Goal: Task Accomplishment & Management: Manage account settings

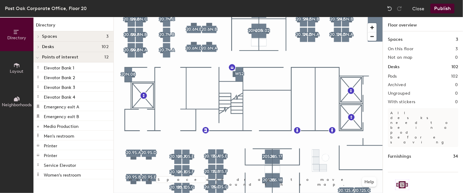
click at [16, 76] on button "Layout" at bounding box center [16, 67] width 33 height 33
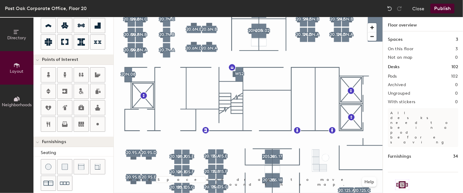
scroll to position [93, 0]
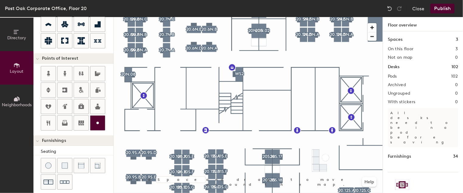
drag, startPoint x: 111, startPoint y: 118, endPoint x: 101, endPoint y: 120, distance: 10.1
click at [101, 120] on icon at bounding box center [97, 122] width 7 height 7
type input "20"
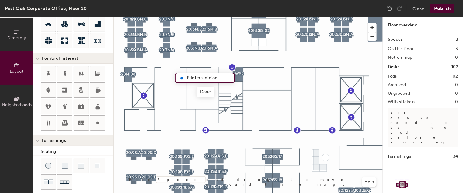
click at [212, 78] on input "Printer stainion" at bounding box center [208, 78] width 47 height 9
drag, startPoint x: 212, startPoint y: 78, endPoint x: 207, endPoint y: 79, distance: 5.4
click at [207, 79] on input "Printer staining" at bounding box center [208, 78] width 47 height 9
click at [225, 79] on input "Printer staining" at bounding box center [208, 78] width 47 height 9
type input "Printer station"
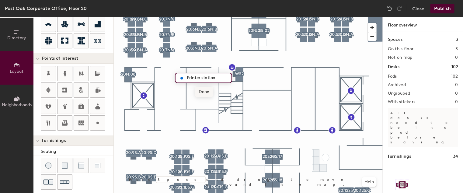
click at [210, 92] on span "Done" at bounding box center [204, 92] width 18 height 10
click at [188, 17] on div at bounding box center [248, 17] width 269 height 0
click at [206, 17] on div at bounding box center [248, 17] width 269 height 0
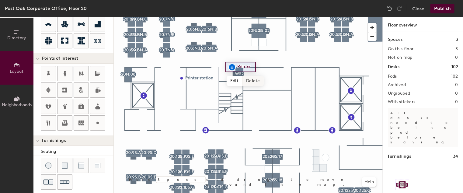
click at [250, 80] on span "Delete" at bounding box center [253, 81] width 21 height 10
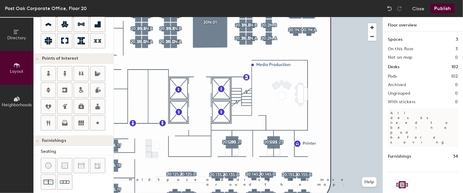
click at [297, 17] on div at bounding box center [248, 17] width 269 height 0
click at [315, 157] on span "Delete" at bounding box center [318, 157] width 21 height 10
type input "20"
drag, startPoint x: 108, startPoint y: 116, endPoint x: 307, endPoint y: 146, distance: 201.4
click at [307, 146] on input "Custom" at bounding box center [310, 144] width 19 height 9
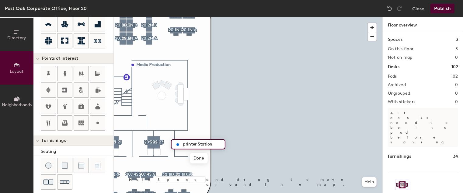
type input "printer Station"
click at [179, 17] on div at bounding box center [248, 17] width 269 height 0
type input "20"
click at [182, 156] on span "Edit" at bounding box center [180, 158] width 16 height 10
click at [185, 143] on input "printer Station" at bounding box center [201, 144] width 41 height 9
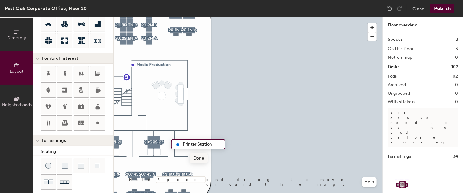
type input "Printer Station"
click at [199, 156] on span "Done" at bounding box center [199, 158] width 18 height 10
click at [178, 17] on div at bounding box center [248, 17] width 269 height 0
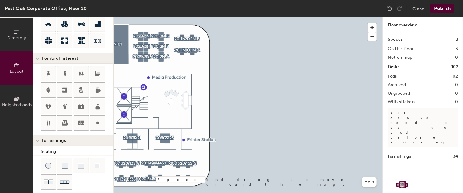
click at [147, 17] on div at bounding box center [248, 17] width 269 height 0
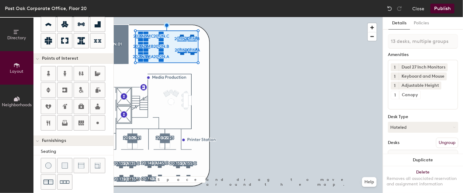
click at [397, 66] on button "1" at bounding box center [395, 67] width 8 height 8
click at [443, 66] on icon at bounding box center [445, 67] width 4 height 4
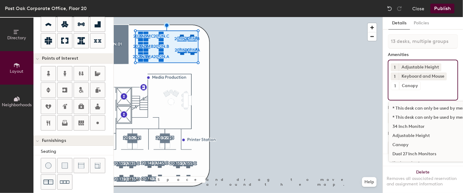
click at [407, 90] on input at bounding box center [418, 93] width 55 height 7
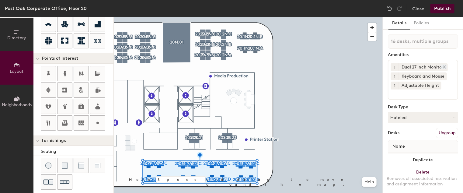
click at [443, 66] on icon at bounding box center [444, 67] width 2 height 2
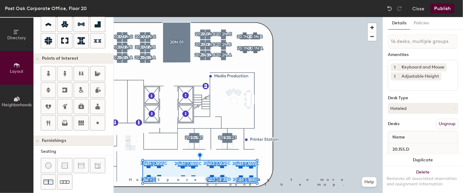
click at [399, 88] on div "1 Keyboard and Mouse 1 Adjustable Height" at bounding box center [423, 75] width 70 height 31
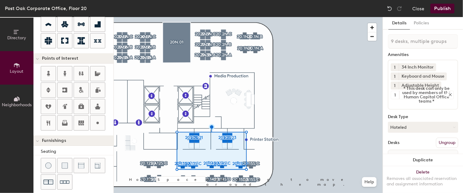
click at [404, 95] on div "* This desk can only be used by members of the Human Capital Office teams *" at bounding box center [426, 95] width 54 height 8
click at [446, 94] on div at bounding box center [449, 94] width 7 height 5
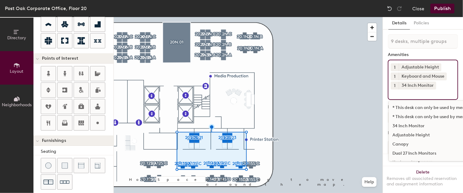
click at [439, 95] on input at bounding box center [418, 92] width 55 height 7
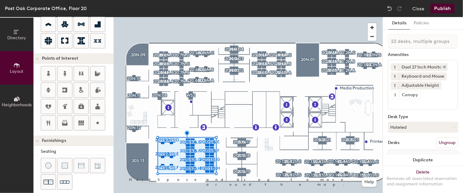
click at [446, 66] on icon at bounding box center [445, 67] width 4 height 4
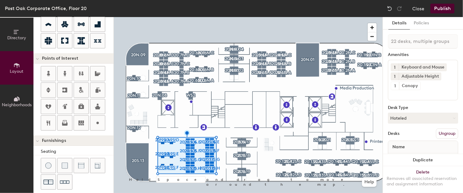
click at [430, 92] on input at bounding box center [418, 93] width 55 height 7
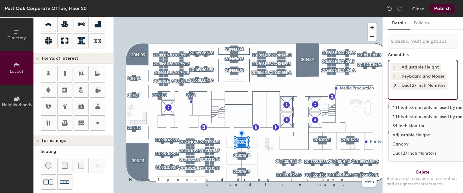
click at [401, 94] on input at bounding box center [418, 92] width 55 height 7
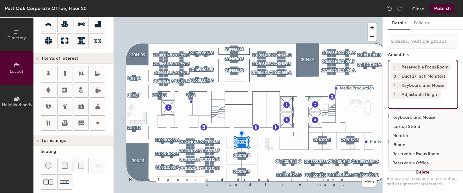
click at [233, 17] on div at bounding box center [248, 17] width 269 height 0
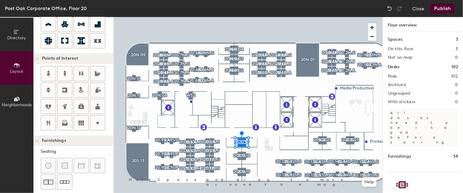
type input "20"
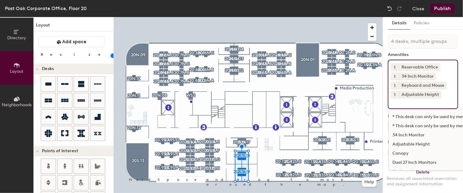
scroll to position [63, 0]
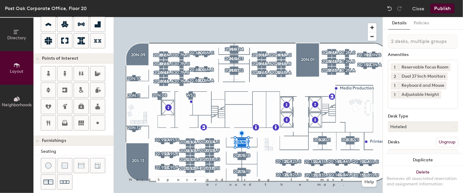
click at [394, 76] on span "2" at bounding box center [395, 76] width 2 height 6
click at [396, 68] on div "1" at bounding box center [395, 69] width 8 height 8
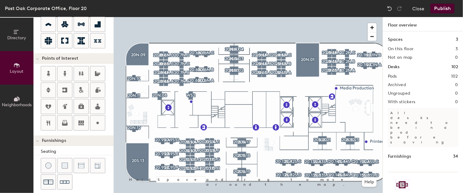
click at [318, 17] on div at bounding box center [248, 17] width 269 height 0
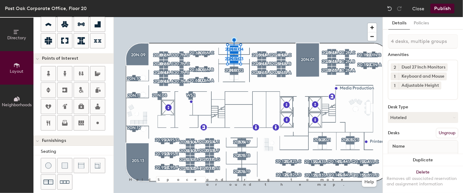
click at [397, 68] on button "2" at bounding box center [395, 67] width 8 height 8
click at [396, 62] on div "1" at bounding box center [395, 59] width 8 height 8
click at [404, 93] on input at bounding box center [418, 92] width 55 height 7
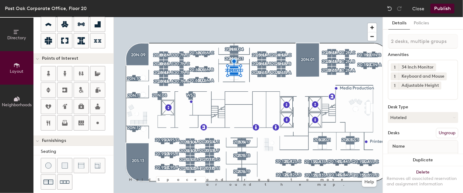
click at [409, 93] on input at bounding box center [418, 92] width 55 height 7
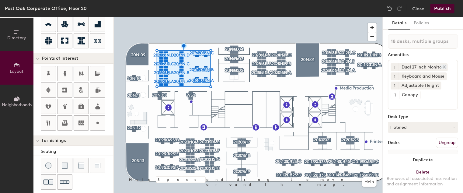
click at [443, 66] on icon at bounding box center [445, 67] width 4 height 4
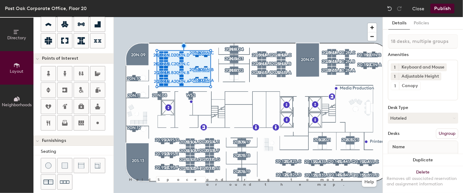
click at [432, 96] on input at bounding box center [418, 93] width 55 height 7
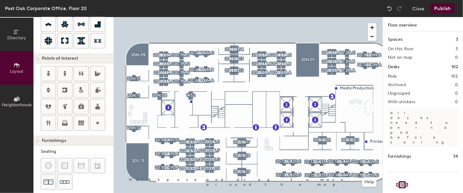
type input "160"
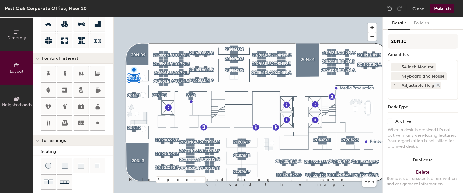
click at [400, 82] on div "Adjustable Height" at bounding box center [420, 86] width 43 height 8
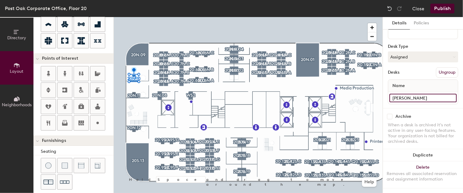
click at [427, 94] on input "Laura Whitley" at bounding box center [423, 98] width 67 height 9
click at [394, 94] on input "office" at bounding box center [423, 98] width 67 height 9
click at [396, 94] on input "POffice" at bounding box center [423, 98] width 67 height 9
click at [394, 94] on input "POffice" at bounding box center [423, 98] width 67 height 9
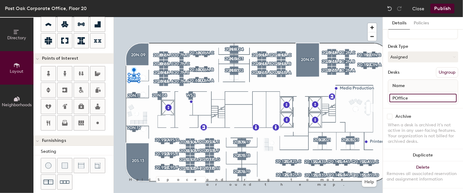
click at [395, 94] on input "POffice" at bounding box center [423, 98] width 67 height 9
drag, startPoint x: 407, startPoint y: 90, endPoint x: 391, endPoint y: 90, distance: 15.2
click at [391, 94] on input "Office" at bounding box center [423, 98] width 67 height 9
type input "Office"
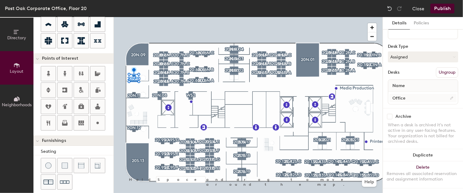
click at [134, 17] on div at bounding box center [248, 17] width 269 height 0
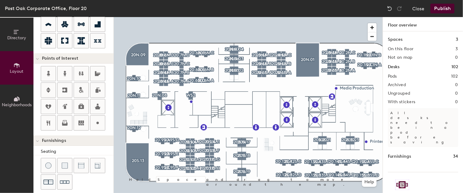
type input "160"
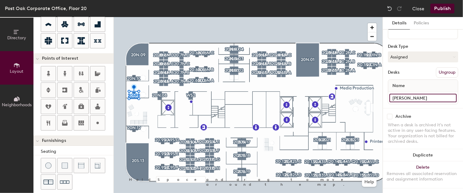
click at [425, 94] on input "Brandy Phillips" at bounding box center [423, 98] width 67 height 9
paste input "Office"
type input "Office"
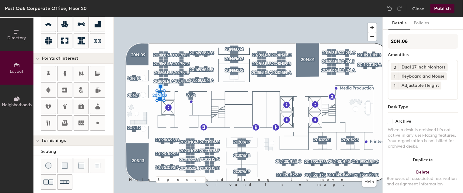
click at [398, 65] on button "2" at bounding box center [395, 67] width 8 height 8
click at [396, 58] on div "1" at bounding box center [395, 59] width 8 height 8
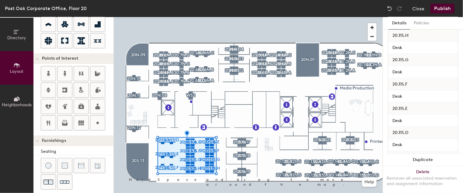
scroll to position [558, 0]
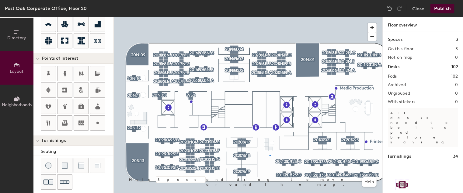
click at [270, 17] on div at bounding box center [248, 17] width 269 height 0
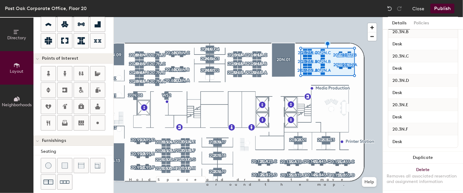
scroll to position [338, 0]
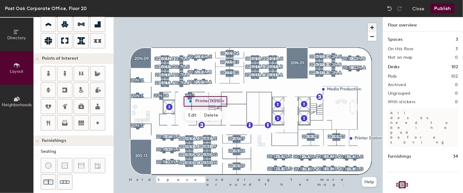
type input "20"
click at [193, 114] on span "Edit" at bounding box center [193, 115] width 16 height 10
click at [211, 100] on input "Printer station" at bounding box center [216, 101] width 44 height 9
type input "Printer Station"
drag, startPoint x: 212, startPoint y: 112, endPoint x: 210, endPoint y: 117, distance: 4.8
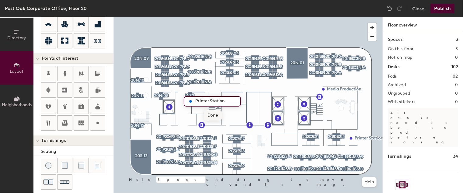
click at [210, 117] on span "Done" at bounding box center [213, 115] width 18 height 10
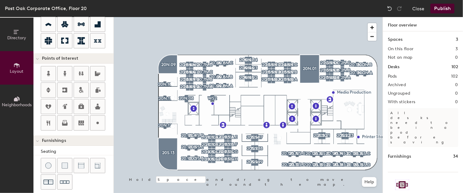
click at [439, 10] on button "Publish" at bounding box center [443, 9] width 24 height 10
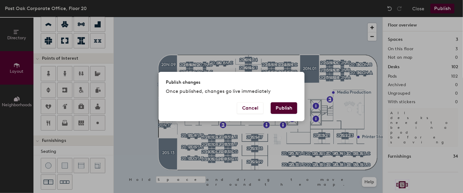
click at [280, 110] on button "Publish" at bounding box center [284, 108] width 26 height 12
type input "20"
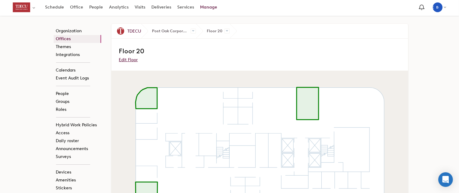
scroll to position [1, 0]
click at [75, 9] on link "Office" at bounding box center [76, 7] width 19 height 11
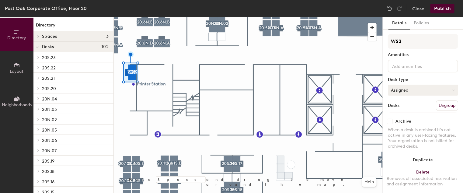
drag, startPoint x: 0, startPoint y: 0, endPoint x: 425, endPoint y: 90, distance: 435.0
click at [425, 90] on button "Assigned" at bounding box center [423, 90] width 70 height 11
click at [407, 125] on div "Hoteled" at bounding box center [418, 127] width 61 height 9
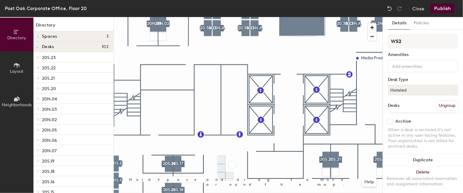
click at [439, 6] on button "Publish" at bounding box center [443, 9] width 24 height 10
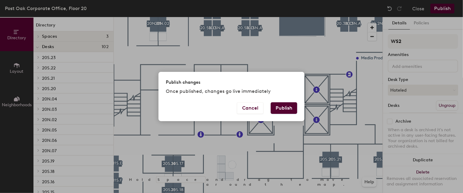
click at [286, 109] on button "Publish" at bounding box center [284, 108] width 26 height 12
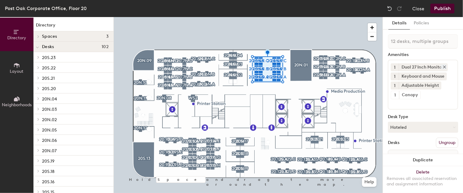
click at [445, 65] on icon at bounding box center [445, 67] width 4 height 4
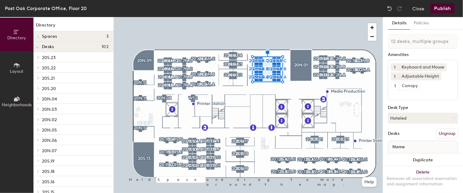
click at [440, 93] on input at bounding box center [418, 93] width 55 height 7
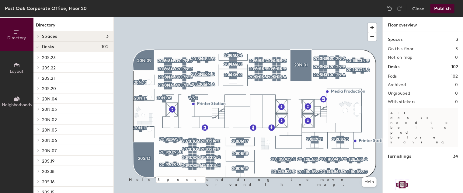
click at [440, 10] on button "Publish" at bounding box center [443, 9] width 24 height 10
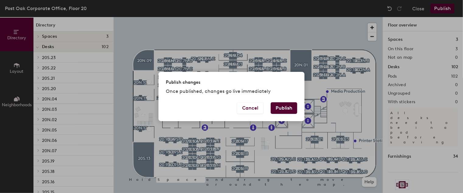
click at [287, 112] on button "Publish" at bounding box center [284, 108] width 26 height 12
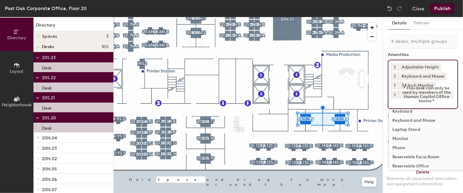
scroll to position [63, 0]
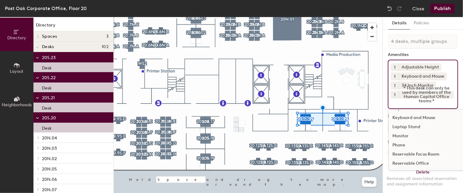
drag, startPoint x: 406, startPoint y: 104, endPoint x: 415, endPoint y: 162, distance: 59.1
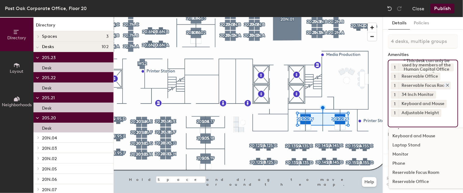
click at [444, 83] on div at bounding box center [446, 85] width 7 height 5
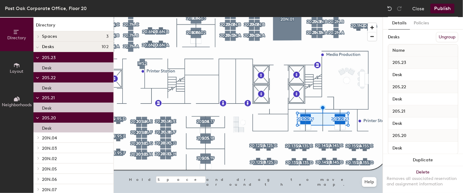
scroll to position [128, 0]
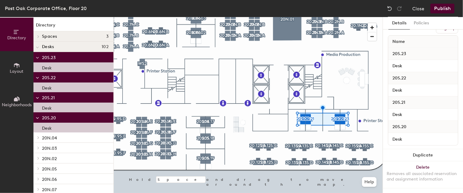
click at [438, 6] on button "Publish" at bounding box center [443, 9] width 24 height 10
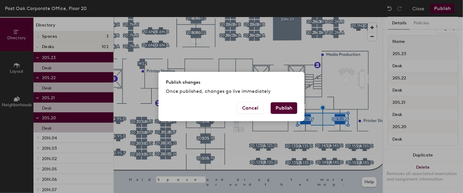
click at [281, 109] on button "Publish" at bounding box center [284, 108] width 26 height 12
